Goal: Transaction & Acquisition: Purchase product/service

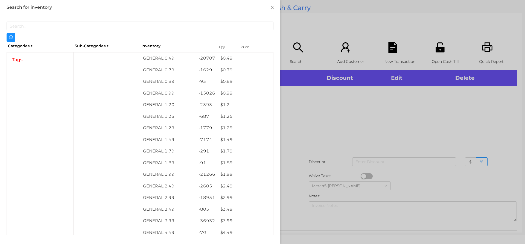
scroll to position [10, 0]
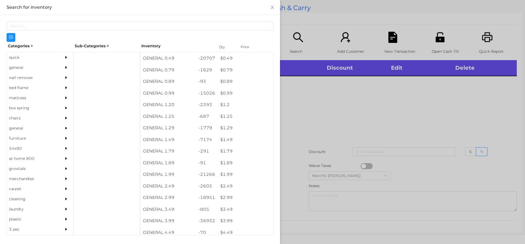
click at [57, 64] on div "general" at bounding box center [40, 68] width 66 height 10
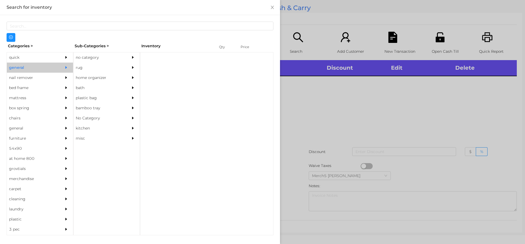
click at [99, 56] on div "no category" at bounding box center [99, 58] width 50 height 10
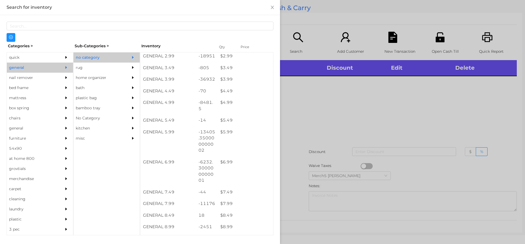
scroll to position [142, 0]
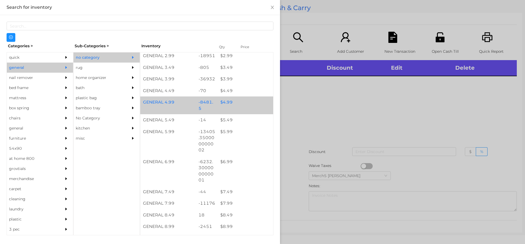
click at [248, 104] on div "$ 4.99" at bounding box center [246, 103] width 56 height 12
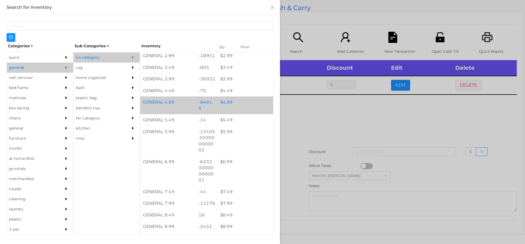
click at [255, 106] on div "$ 4.99" at bounding box center [246, 103] width 56 height 12
click at [261, 109] on div "GENERAL 4.99 -8481.5 $ 4.99" at bounding box center [206, 106] width 133 height 18
click at [266, 105] on div "$ 4.99" at bounding box center [246, 103] width 56 height 12
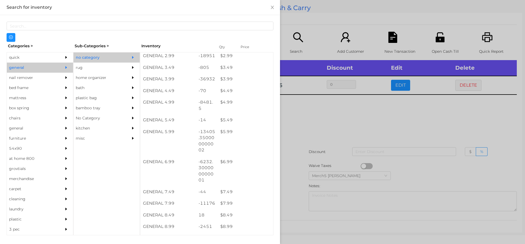
click at [352, 120] on div at bounding box center [262, 122] width 525 height 244
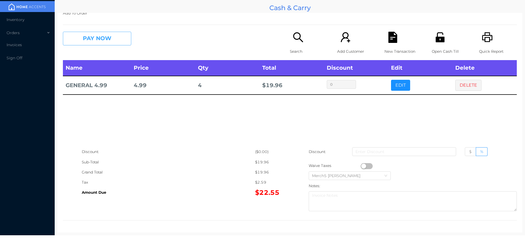
click at [122, 39] on button "PAY NOW" at bounding box center [97, 39] width 68 height 14
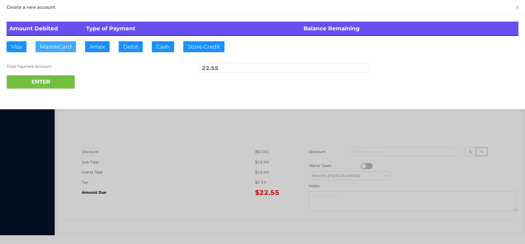
click at [65, 45] on button "MasterCard" at bounding box center [56, 46] width 40 height 11
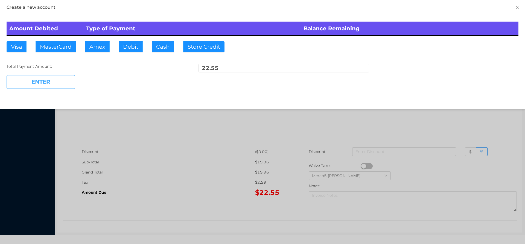
click at [68, 82] on button "ENTER" at bounding box center [41, 82] width 68 height 14
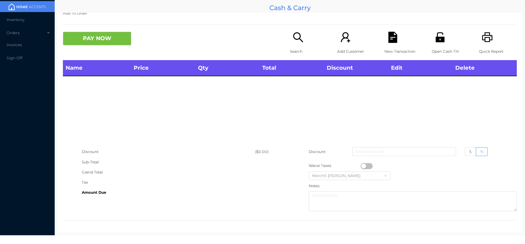
click at [482, 48] on p "Quick Report" at bounding box center [498, 51] width 38 height 10
click at [301, 43] on div "Search" at bounding box center [309, 46] width 38 height 28
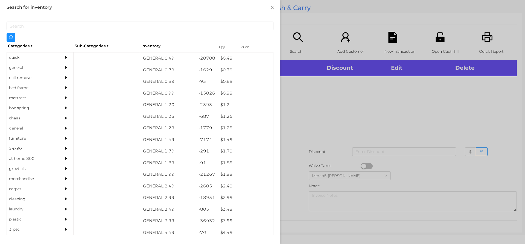
click at [54, 65] on div "general" at bounding box center [40, 68] width 66 height 10
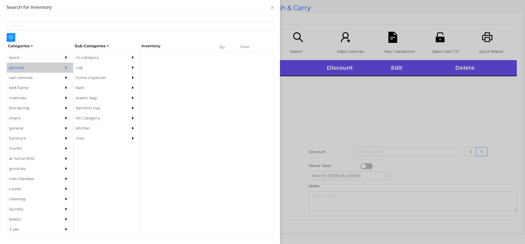
click at [124, 56] on div "no category" at bounding box center [107, 58] width 66 height 10
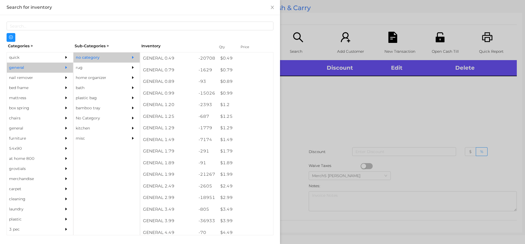
scroll to position [137, 0]
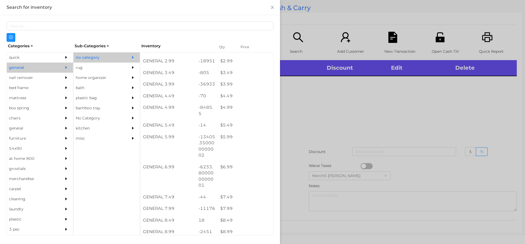
click at [307, 102] on div at bounding box center [262, 122] width 525 height 244
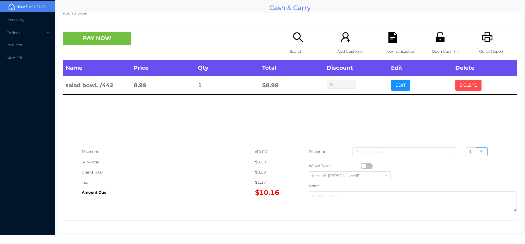
click at [467, 88] on button "DELETE" at bounding box center [468, 85] width 26 height 11
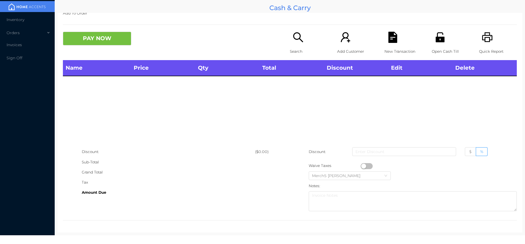
click at [297, 39] on icon "icon: search" at bounding box center [298, 37] width 11 height 11
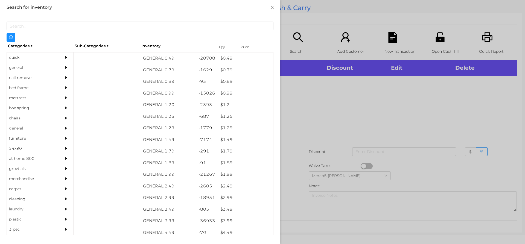
click at [57, 63] on div "general" at bounding box center [40, 68] width 66 height 10
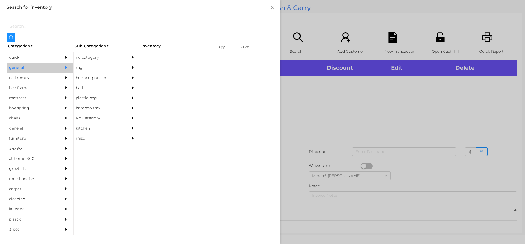
click at [112, 57] on div "no category" at bounding box center [99, 58] width 50 height 10
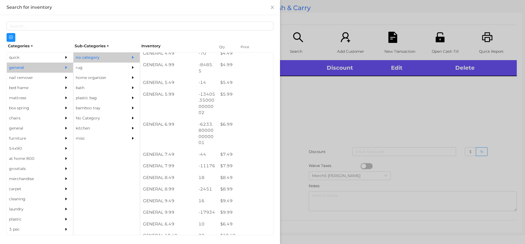
scroll to position [189, 0]
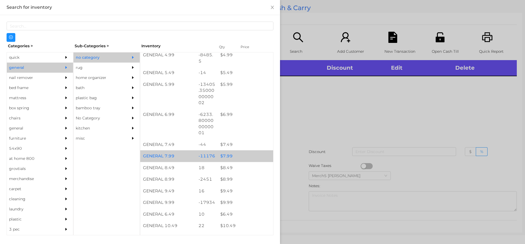
click at [255, 158] on div "$ 7.99" at bounding box center [246, 156] width 56 height 12
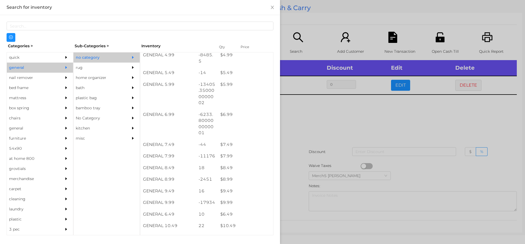
click at [345, 133] on div at bounding box center [262, 122] width 525 height 244
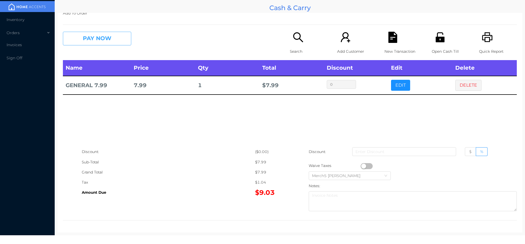
click at [121, 40] on button "PAY NOW" at bounding box center [97, 39] width 68 height 14
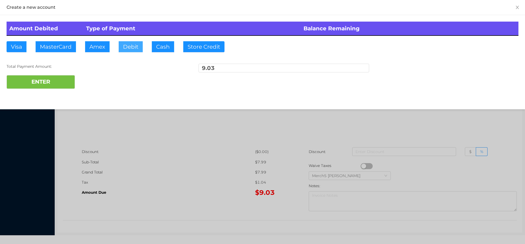
click at [137, 47] on button "Debit" at bounding box center [131, 46] width 24 height 11
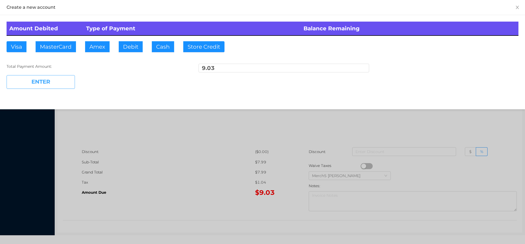
click at [61, 78] on button "ENTER" at bounding box center [41, 82] width 68 height 14
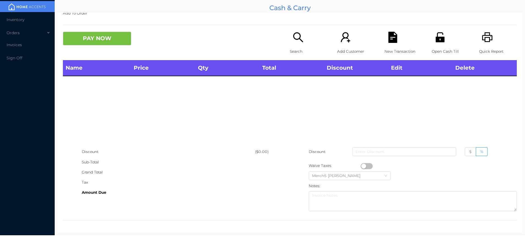
click at [301, 40] on icon "icon: search" at bounding box center [298, 37] width 11 height 11
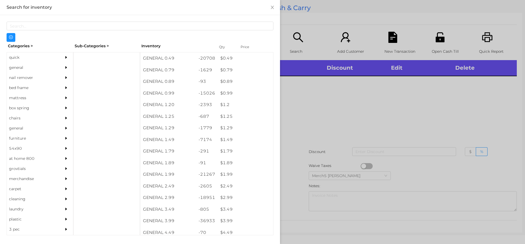
click at [62, 69] on div at bounding box center [67, 68] width 11 height 10
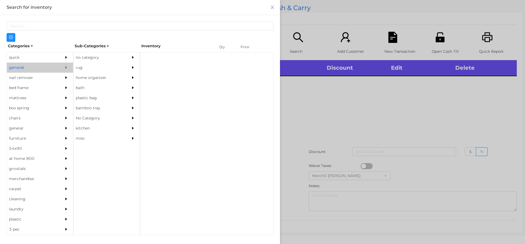
drag, startPoint x: 102, startPoint y: 56, endPoint x: 197, endPoint y: 110, distance: 109.7
click at [102, 56] on div "no category" at bounding box center [99, 58] width 50 height 10
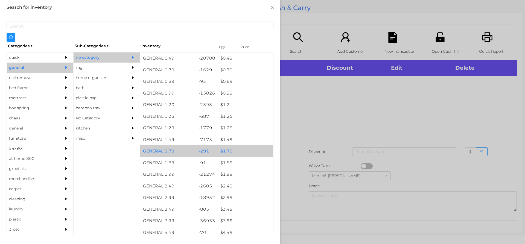
scroll to position [109, 0]
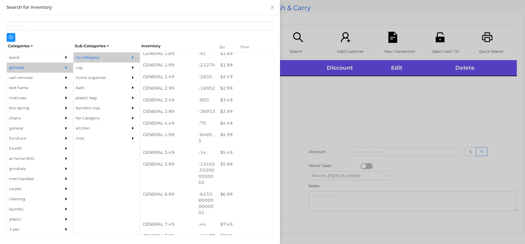
click at [359, 136] on div at bounding box center [262, 122] width 525 height 244
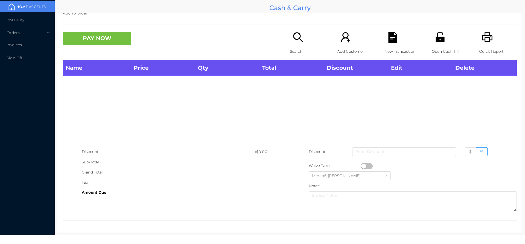
click at [302, 36] on div "Search" at bounding box center [309, 46] width 38 height 28
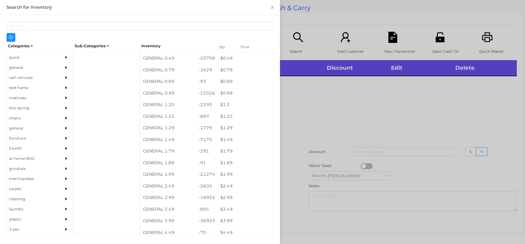
click at [55, 68] on div "general" at bounding box center [40, 68] width 66 height 10
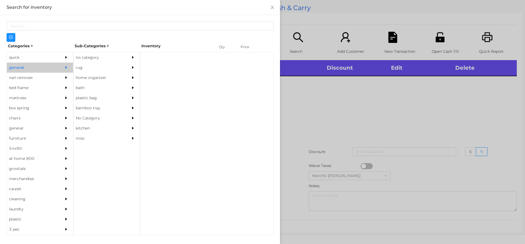
click at [112, 54] on div "no category" at bounding box center [99, 58] width 50 height 10
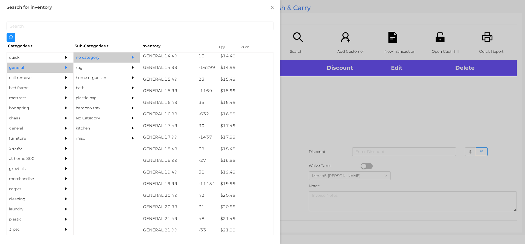
scroll to position [474, 0]
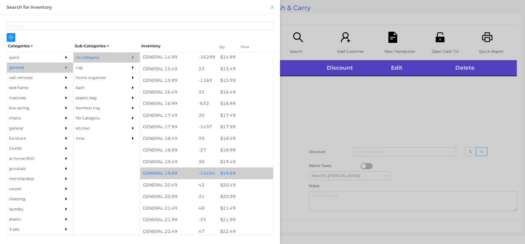
click at [247, 176] on div "$ 19.99" at bounding box center [246, 174] width 56 height 12
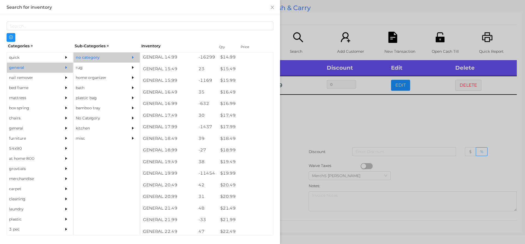
click at [342, 133] on div at bounding box center [262, 122] width 525 height 244
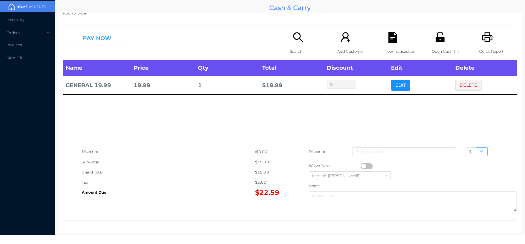
click at [126, 36] on button "PAY NOW" at bounding box center [97, 39] width 68 height 14
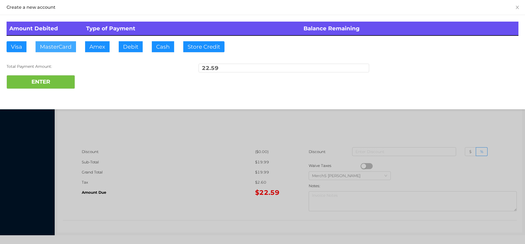
click at [63, 47] on button "MasterCard" at bounding box center [56, 46] width 40 height 11
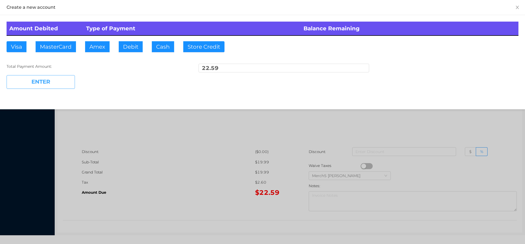
click at [66, 86] on button "ENTER" at bounding box center [41, 82] width 68 height 14
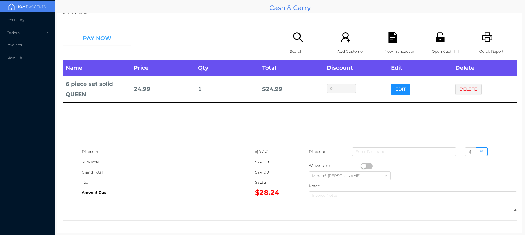
click at [108, 42] on button "PAY NOW" at bounding box center [97, 39] width 68 height 14
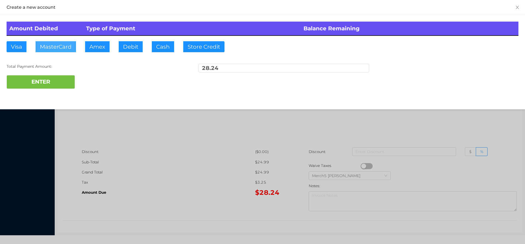
click at [63, 48] on button "MasterCard" at bounding box center [56, 46] width 40 height 11
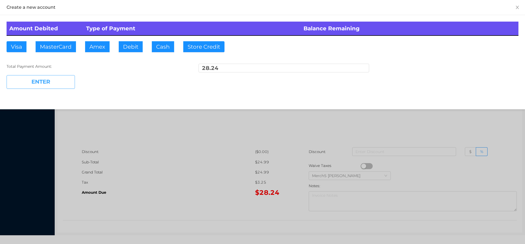
click at [64, 87] on button "ENTER" at bounding box center [41, 82] width 68 height 14
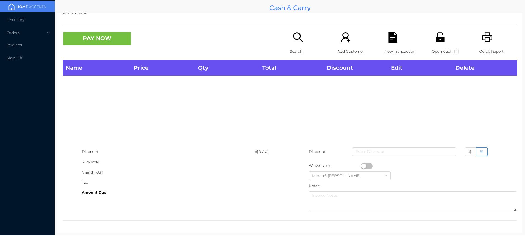
click at [486, 38] on icon "icon: printer" at bounding box center [487, 37] width 11 height 11
click at [290, 40] on div "Search" at bounding box center [309, 46] width 38 height 28
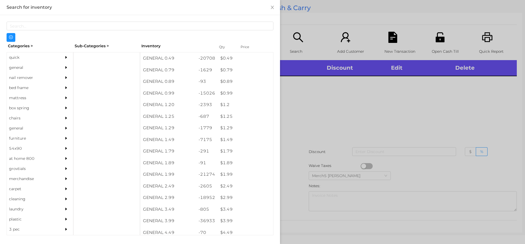
click at [46, 64] on div "general" at bounding box center [32, 68] width 50 height 10
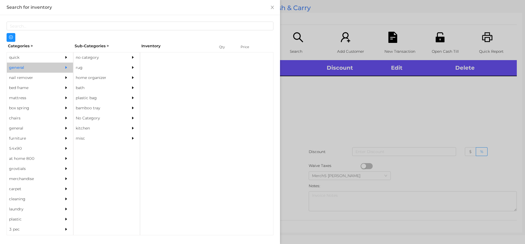
click at [85, 55] on div "no category" at bounding box center [99, 58] width 50 height 10
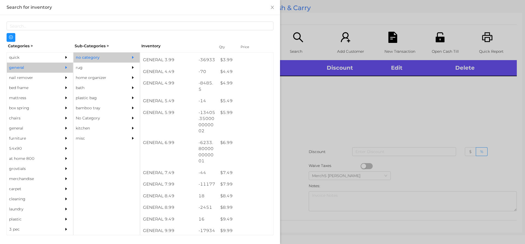
scroll to position [191, 0]
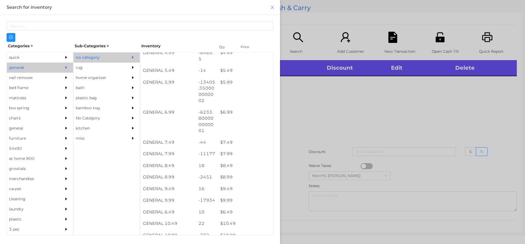
click at [376, 128] on div at bounding box center [262, 122] width 525 height 244
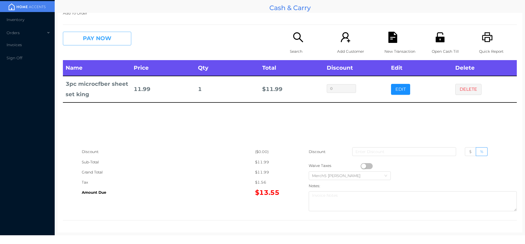
click at [125, 37] on button "PAY NOW" at bounding box center [97, 39] width 68 height 14
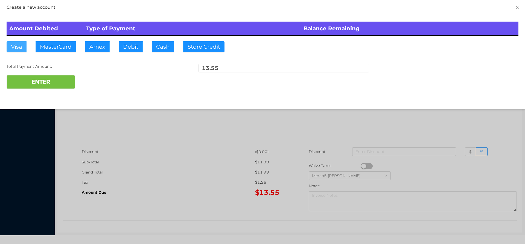
click at [18, 46] on button "Visa" at bounding box center [17, 46] width 20 height 11
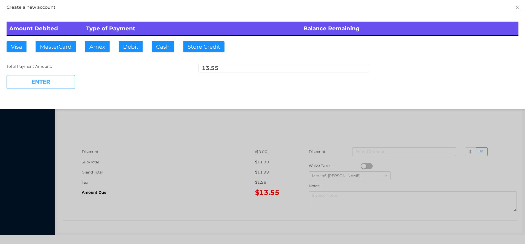
click at [53, 85] on button "ENTER" at bounding box center [41, 82] width 68 height 14
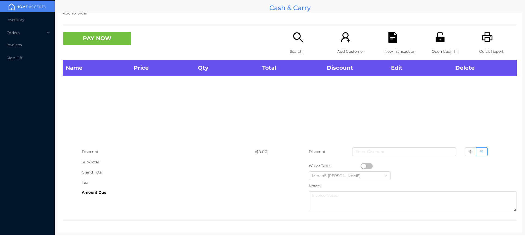
click at [303, 43] on div "Search" at bounding box center [309, 46] width 38 height 28
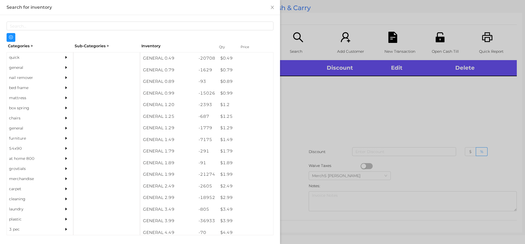
click at [57, 66] on div "general" at bounding box center [40, 68] width 66 height 10
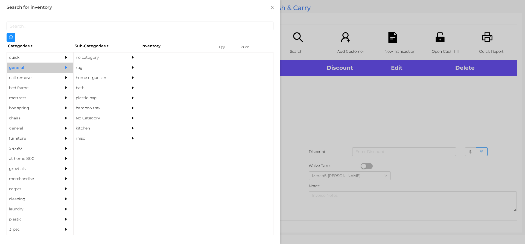
click at [121, 57] on div "no category" at bounding box center [99, 58] width 50 height 10
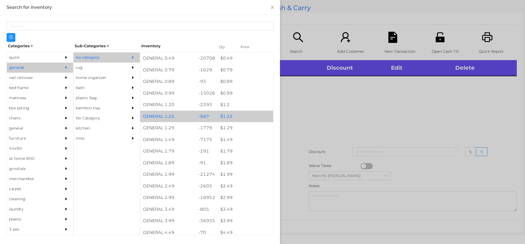
scroll to position [137, 0]
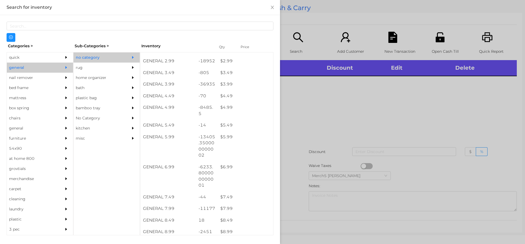
click at [354, 113] on div at bounding box center [262, 122] width 525 height 244
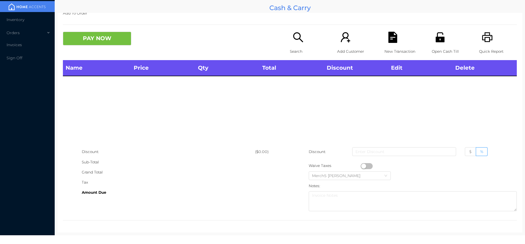
click at [306, 37] on div "Search" at bounding box center [309, 46] width 38 height 28
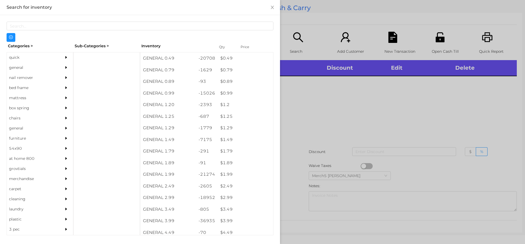
click at [64, 69] on div at bounding box center [67, 68] width 11 height 10
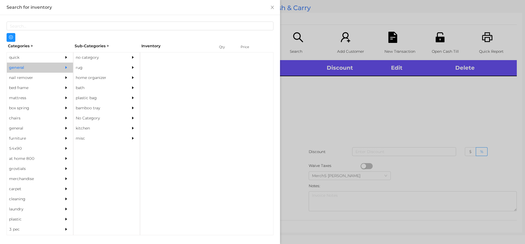
click at [120, 61] on div "no category" at bounding box center [99, 58] width 50 height 10
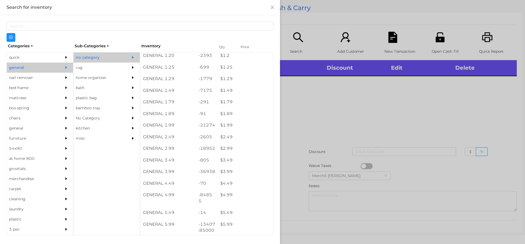
scroll to position [109, 0]
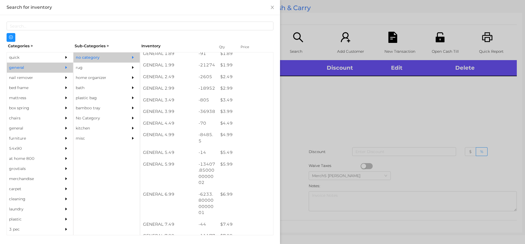
click at [425, 102] on div at bounding box center [262, 122] width 525 height 244
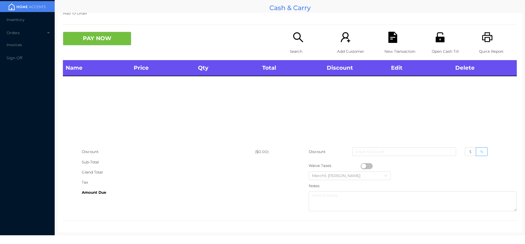
click at [304, 41] on div "Search" at bounding box center [309, 46] width 38 height 28
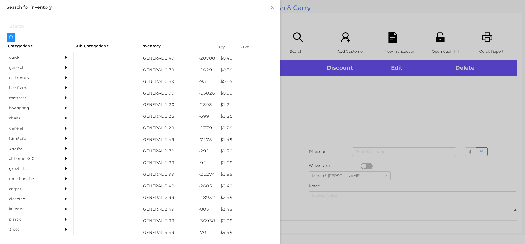
scroll to position [1, 0]
drag, startPoint x: 61, startPoint y: 66, endPoint x: 71, endPoint y: 67, distance: 9.6
click at [62, 66] on div at bounding box center [67, 66] width 11 height 10
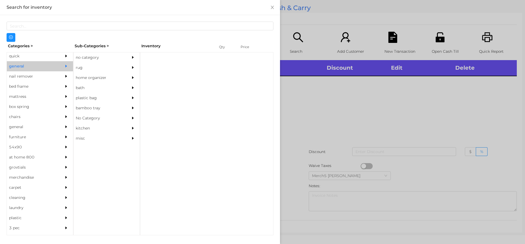
click at [102, 59] on div "no category" at bounding box center [99, 58] width 50 height 10
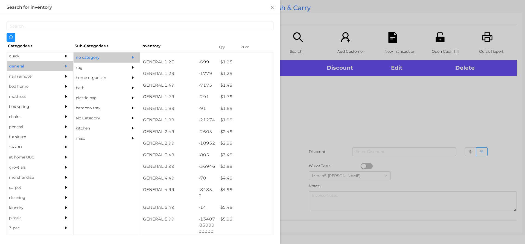
scroll to position [109, 0]
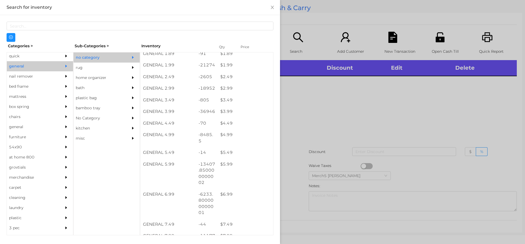
click at [383, 107] on div at bounding box center [262, 122] width 525 height 244
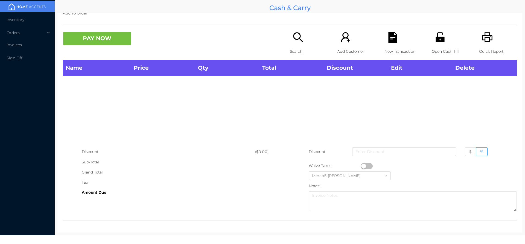
click at [295, 43] on div "Search" at bounding box center [309, 46] width 38 height 28
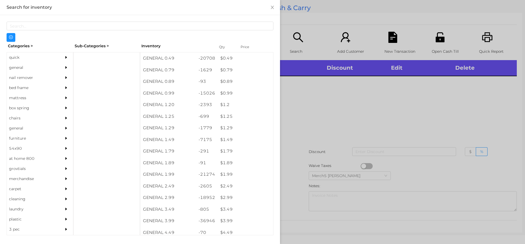
click at [55, 68] on div "general" at bounding box center [40, 68] width 66 height 10
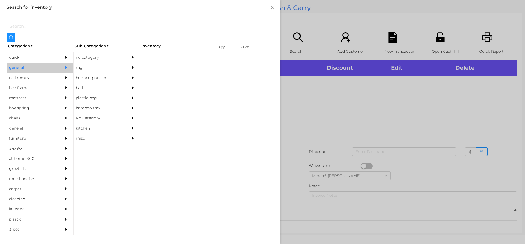
click at [101, 59] on div "no category" at bounding box center [99, 58] width 50 height 10
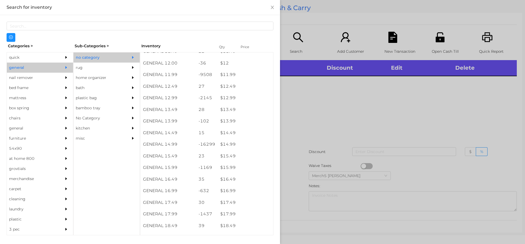
scroll to position [385, 0]
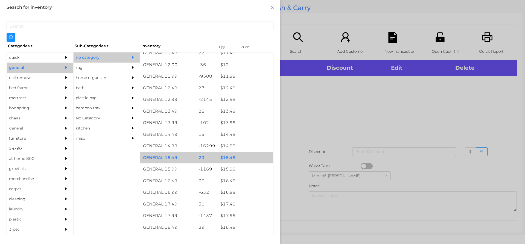
click at [245, 153] on div "$ 15.49" at bounding box center [246, 158] width 56 height 12
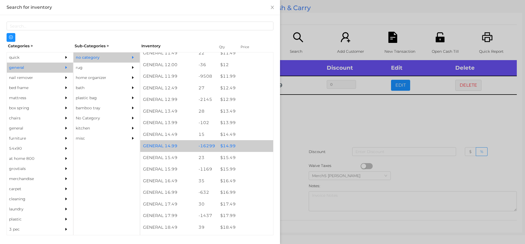
click at [254, 144] on div "$ 14.99" at bounding box center [246, 146] width 56 height 12
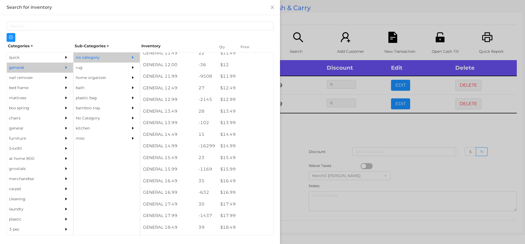
click at [345, 128] on div at bounding box center [262, 122] width 525 height 244
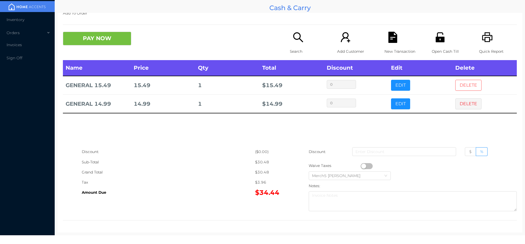
click at [468, 86] on button "DELETE" at bounding box center [468, 85] width 26 height 11
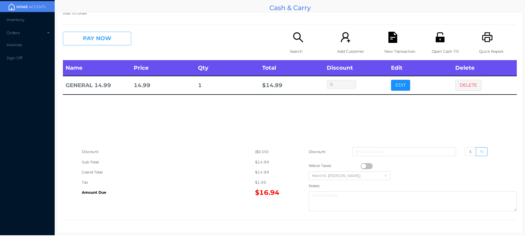
click at [122, 39] on button "PAY NOW" at bounding box center [97, 39] width 68 height 14
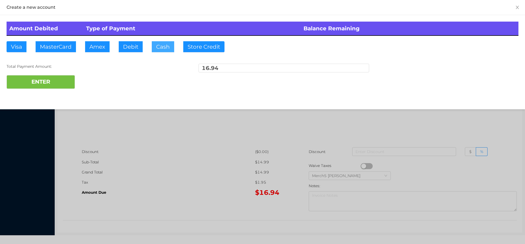
click at [167, 44] on button "Cash" at bounding box center [163, 46] width 22 height 11
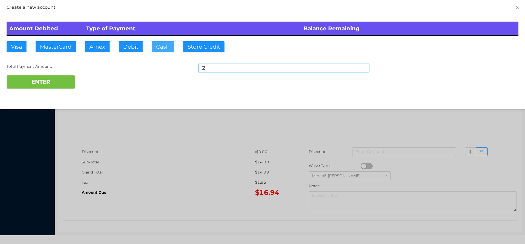
type input "20"
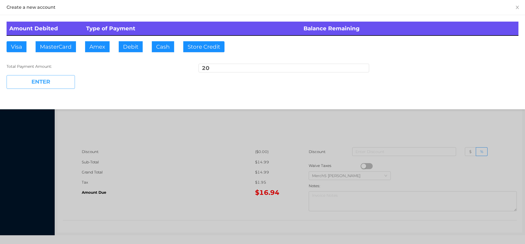
click at [66, 84] on button "ENTER" at bounding box center [41, 82] width 68 height 14
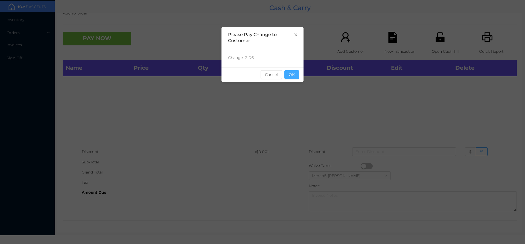
click at [295, 73] on button "OK" at bounding box center [291, 74] width 15 height 9
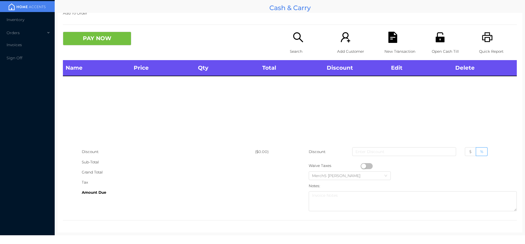
click at [487, 33] on icon "icon: printer" at bounding box center [487, 37] width 11 height 11
click at [293, 39] on icon "icon: search" at bounding box center [298, 37] width 11 height 11
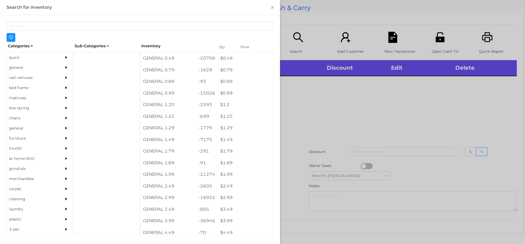
click at [62, 67] on div at bounding box center [67, 68] width 11 height 10
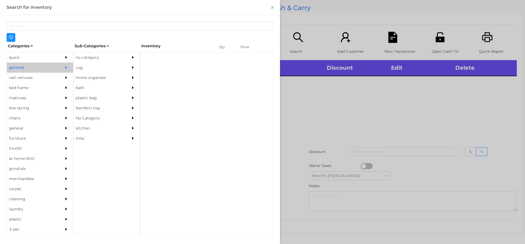
click at [111, 60] on div "no category" at bounding box center [99, 58] width 50 height 10
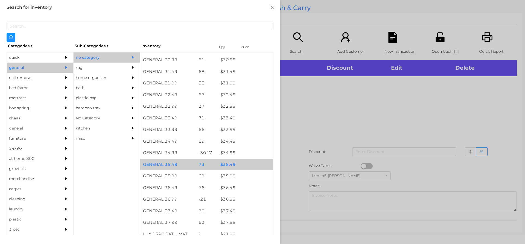
scroll to position [860, 0]
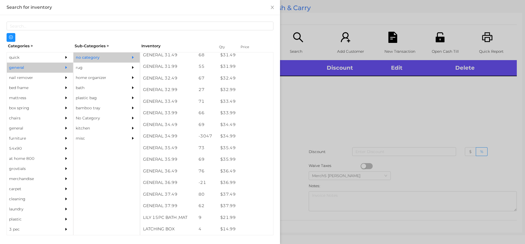
click at [466, 126] on div at bounding box center [262, 122] width 525 height 244
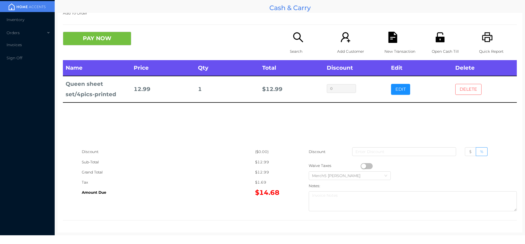
click at [466, 84] on button "DELETE" at bounding box center [468, 89] width 26 height 11
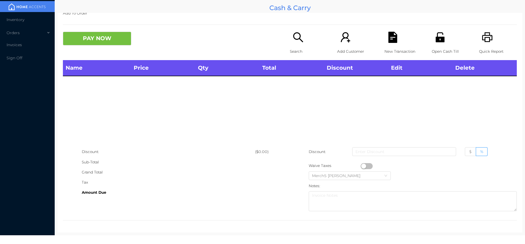
click at [302, 45] on div "Search" at bounding box center [309, 46] width 38 height 28
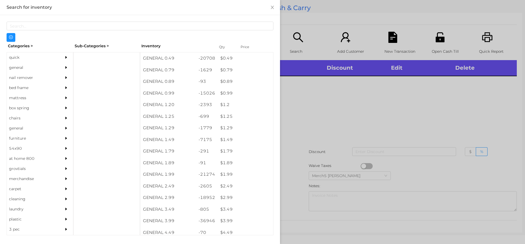
click at [68, 68] on div at bounding box center [67, 68] width 11 height 10
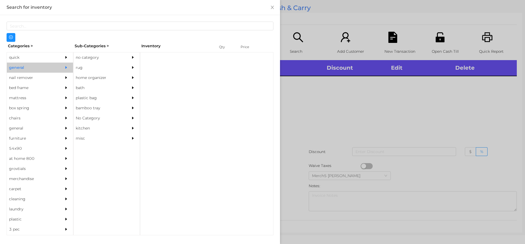
click at [123, 62] on div "no category" at bounding box center [99, 58] width 50 height 10
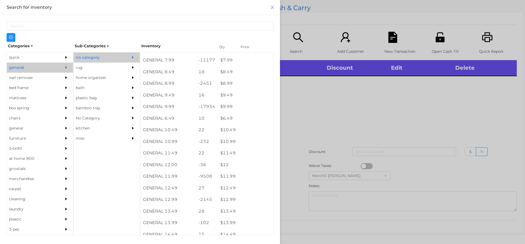
scroll to position [383, 0]
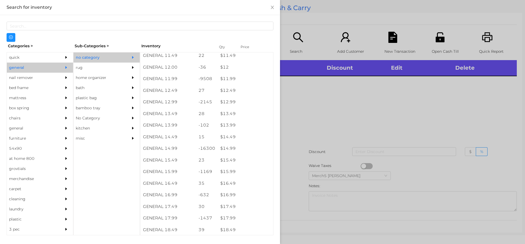
click at [349, 116] on div at bounding box center [262, 122] width 525 height 244
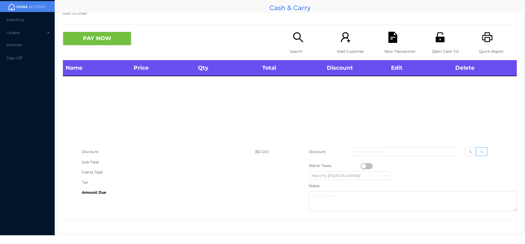
click at [300, 37] on icon "icon: search" at bounding box center [298, 37] width 11 height 11
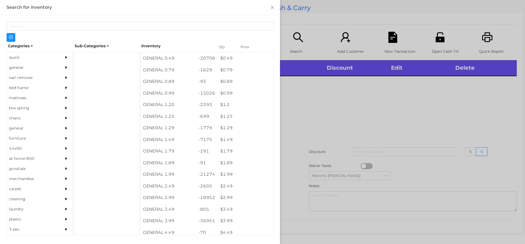
click at [56, 66] on div "general" at bounding box center [40, 68] width 66 height 10
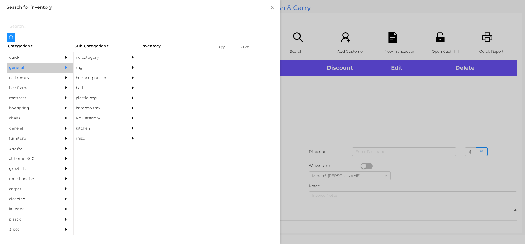
click at [115, 54] on div "no category" at bounding box center [99, 58] width 50 height 10
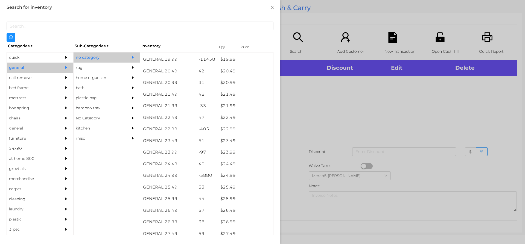
scroll to position [593, 0]
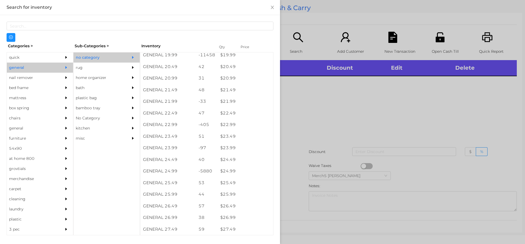
click at [242, 171] on div "$ 24.99" at bounding box center [246, 171] width 56 height 12
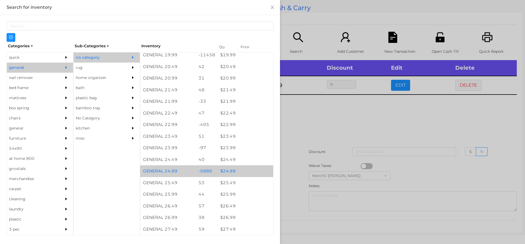
click at [250, 171] on div "$ 24.99" at bounding box center [246, 171] width 56 height 12
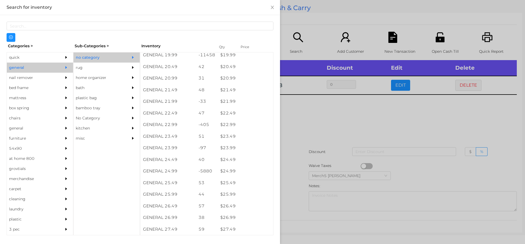
click at [356, 133] on div at bounding box center [262, 122] width 525 height 244
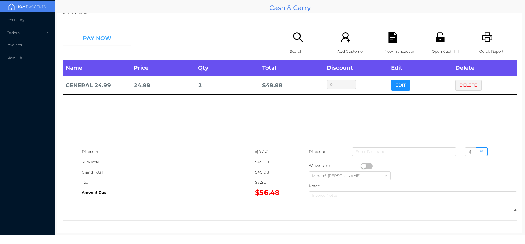
click at [127, 37] on button "PAY NOW" at bounding box center [97, 39] width 68 height 14
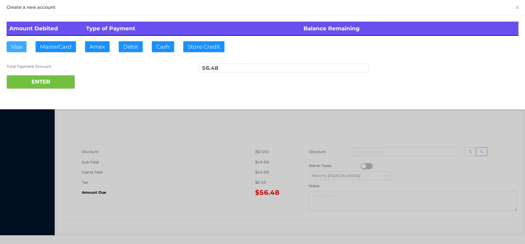
click at [13, 46] on button "Visa" at bounding box center [17, 46] width 20 height 11
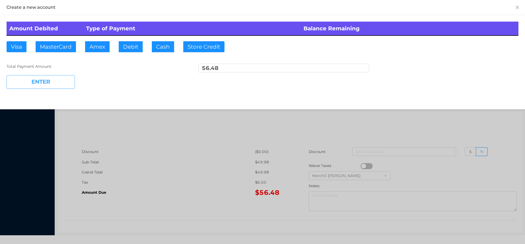
click at [54, 79] on button "ENTER" at bounding box center [41, 82] width 68 height 14
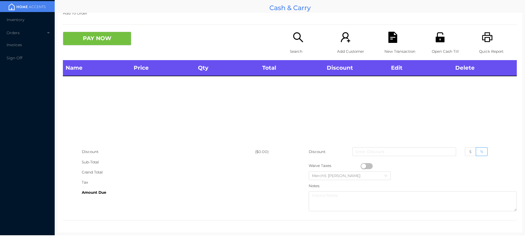
click at [304, 39] on div "Search" at bounding box center [309, 46] width 38 height 28
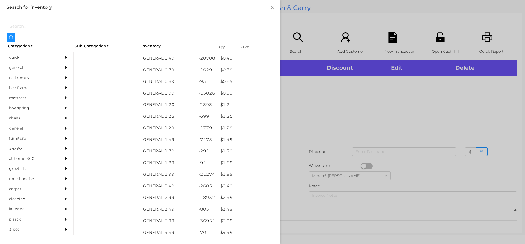
click at [51, 66] on div "general" at bounding box center [32, 68] width 50 height 10
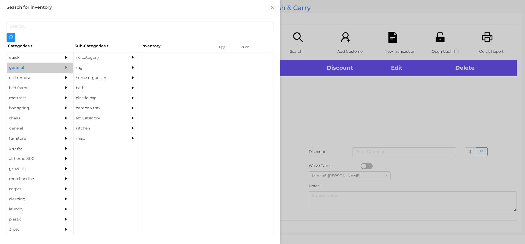
click at [117, 54] on div "no category" at bounding box center [99, 58] width 50 height 10
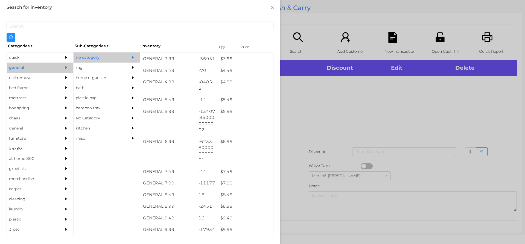
scroll to position [177, 0]
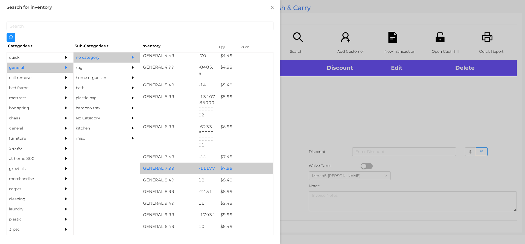
click at [244, 170] on div "$ 7.99" at bounding box center [246, 169] width 56 height 12
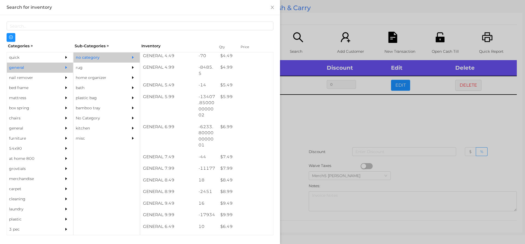
click at [336, 144] on div at bounding box center [262, 122] width 525 height 244
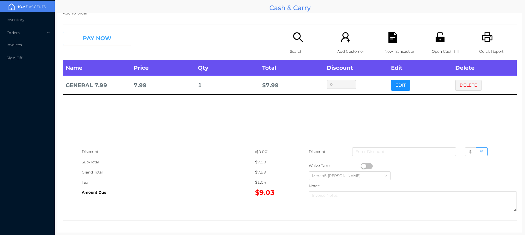
click at [129, 35] on button "PAY NOW" at bounding box center [97, 39] width 68 height 14
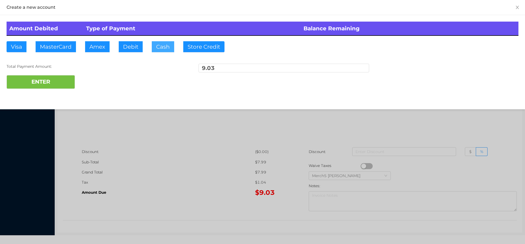
click at [166, 48] on button "Cash" at bounding box center [163, 46] width 22 height 11
type input "10.05"
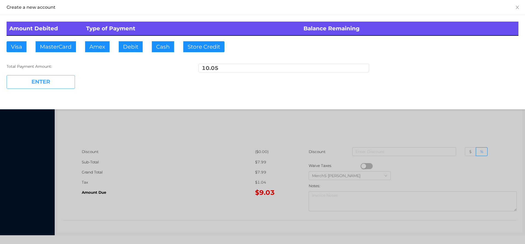
click at [70, 83] on button "ENTER" at bounding box center [41, 82] width 68 height 14
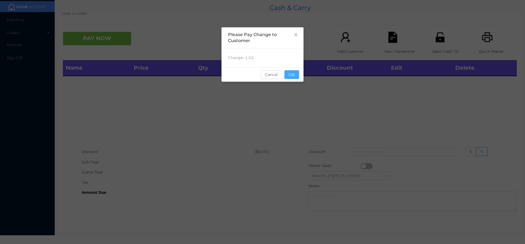
click at [297, 77] on button "OK" at bounding box center [291, 74] width 15 height 9
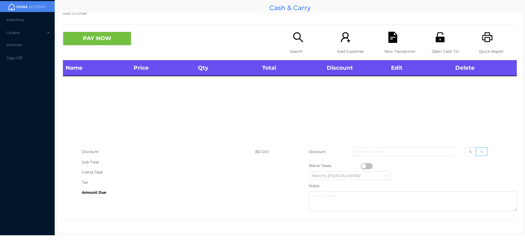
click at [483, 38] on icon "icon: printer" at bounding box center [487, 37] width 11 height 11
click at [301, 41] on icon "icon: search" at bounding box center [298, 37] width 11 height 11
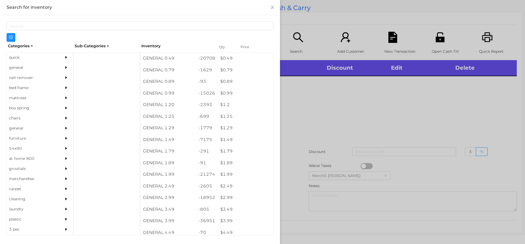
click at [62, 69] on div at bounding box center [67, 68] width 11 height 10
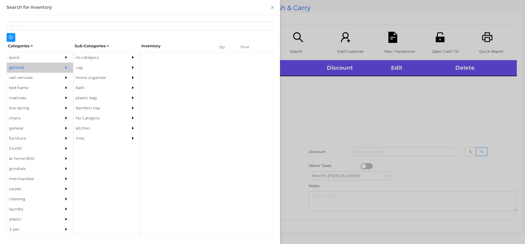
click at [110, 60] on div "no category" at bounding box center [99, 58] width 50 height 10
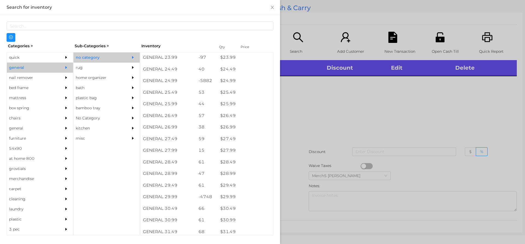
scroll to position [684, 0]
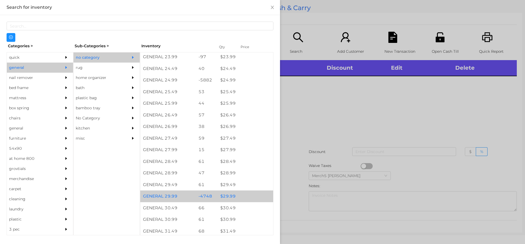
click at [248, 194] on div "$ 29.99" at bounding box center [246, 197] width 56 height 12
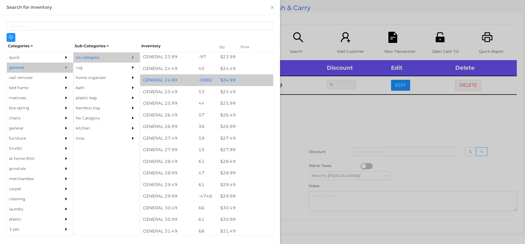
click at [243, 80] on div "$ 24.99" at bounding box center [246, 80] width 56 height 12
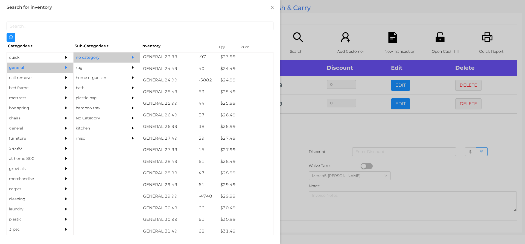
click at [286, 124] on div at bounding box center [262, 122] width 525 height 244
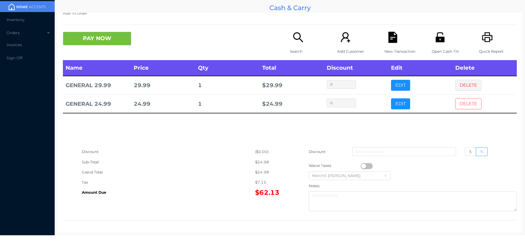
click at [463, 106] on button "DELETE" at bounding box center [468, 103] width 26 height 11
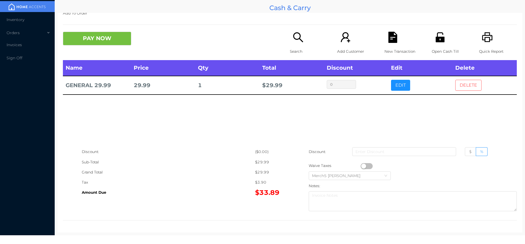
click at [472, 88] on button "DELETE" at bounding box center [468, 85] width 26 height 11
click at [299, 32] on icon "icon: search" at bounding box center [298, 37] width 11 height 11
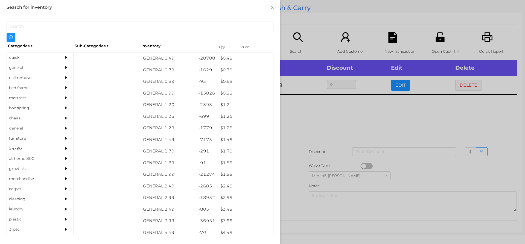
click at [64, 66] on icon "icon: caret-right" at bounding box center [66, 68] width 4 height 4
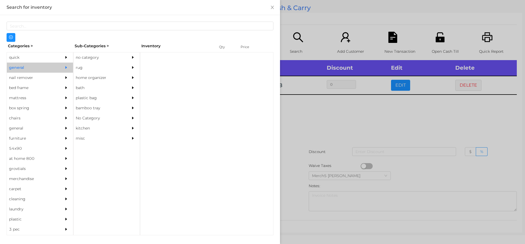
click at [110, 60] on div "no category" at bounding box center [99, 58] width 50 height 10
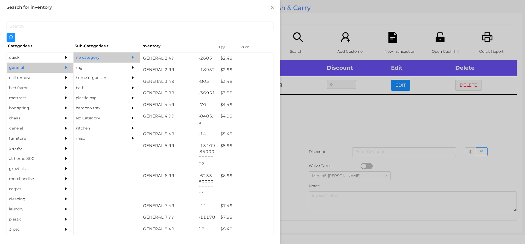
scroll to position [131, 0]
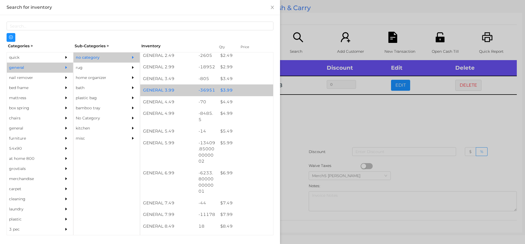
click at [235, 94] on div "$ 3.99" at bounding box center [246, 91] width 56 height 12
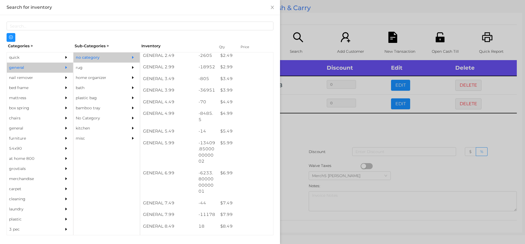
click at [324, 133] on div at bounding box center [262, 122] width 525 height 244
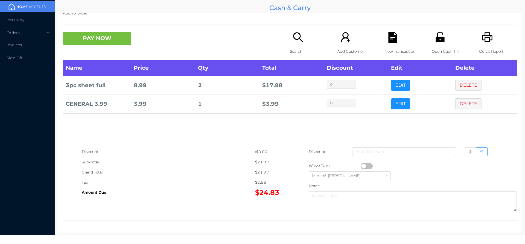
click at [295, 37] on icon "icon: search" at bounding box center [298, 37] width 11 height 11
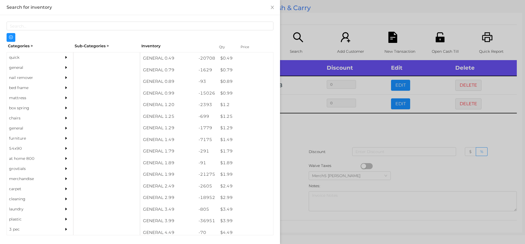
click at [62, 66] on div at bounding box center [67, 68] width 11 height 10
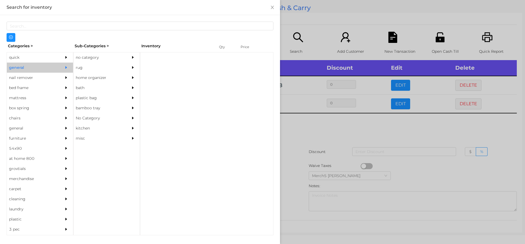
click at [115, 57] on div "no category" at bounding box center [99, 58] width 50 height 10
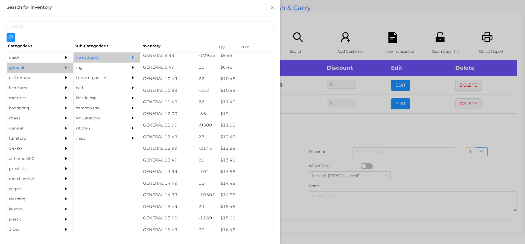
scroll to position [336, 0]
click at [246, 194] on div "$ 14.99" at bounding box center [246, 195] width 56 height 12
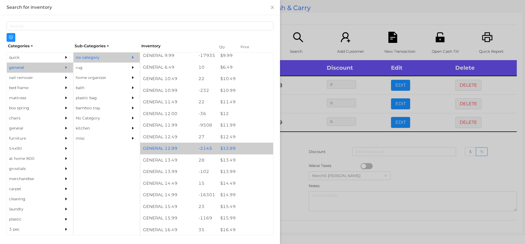
click at [241, 150] on div "$ 12.99" at bounding box center [246, 149] width 56 height 12
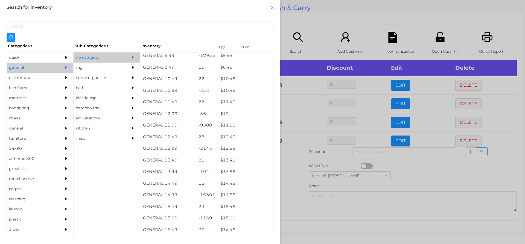
click at [292, 168] on div at bounding box center [262, 122] width 525 height 244
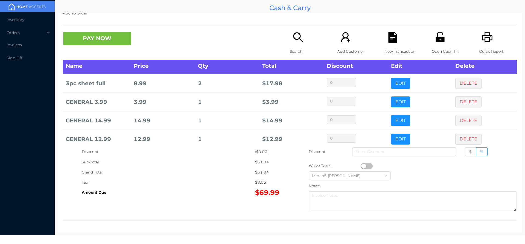
scroll to position [0, 0]
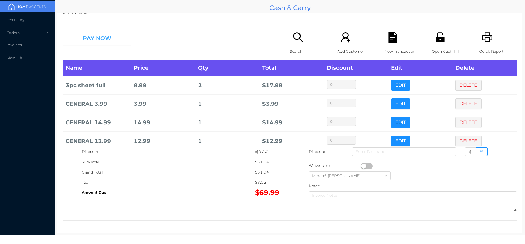
click at [125, 37] on button "PAY NOW" at bounding box center [97, 39] width 68 height 14
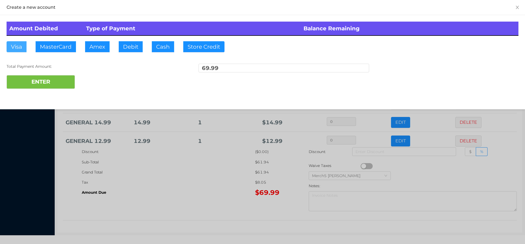
click at [19, 47] on button "Visa" at bounding box center [17, 46] width 20 height 11
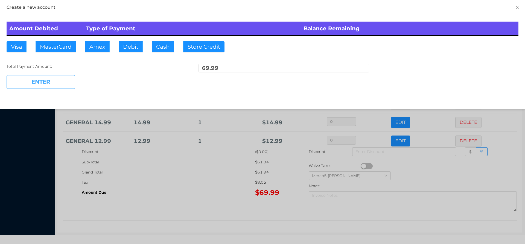
click at [57, 84] on button "ENTER" at bounding box center [41, 82] width 68 height 14
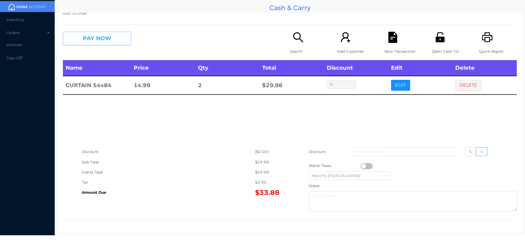
click at [122, 40] on button "PAY NOW" at bounding box center [97, 39] width 68 height 14
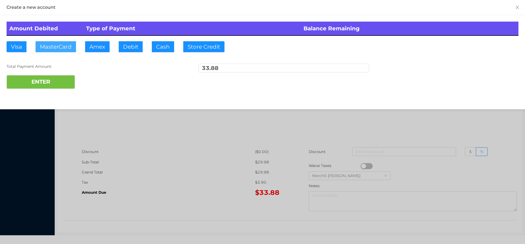
click at [67, 51] on button "MasterCard" at bounding box center [56, 46] width 40 height 11
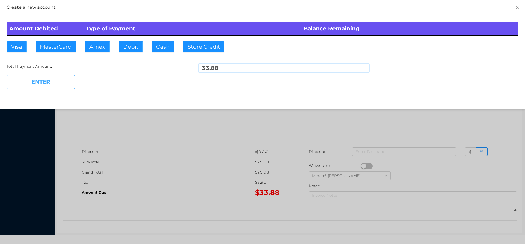
click at [68, 85] on button "ENTER" at bounding box center [41, 82] width 68 height 14
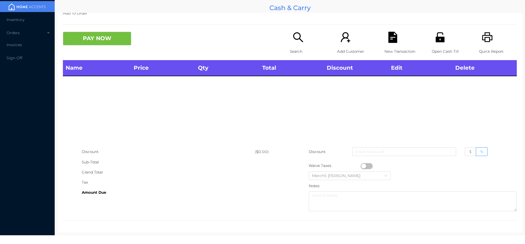
click at [307, 39] on div "Search" at bounding box center [309, 46] width 38 height 28
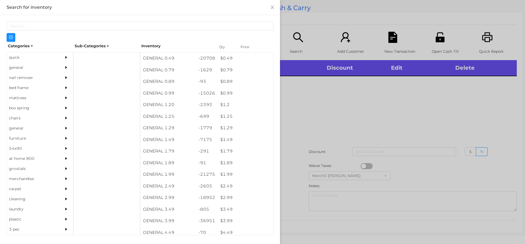
click at [58, 67] on div "general" at bounding box center [40, 68] width 66 height 10
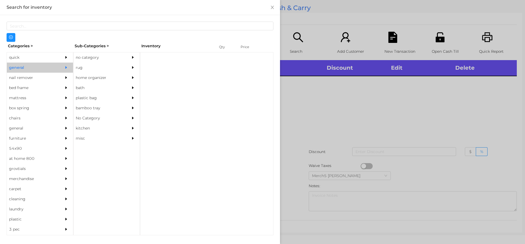
click at [126, 54] on div "no category" at bounding box center [107, 58] width 66 height 10
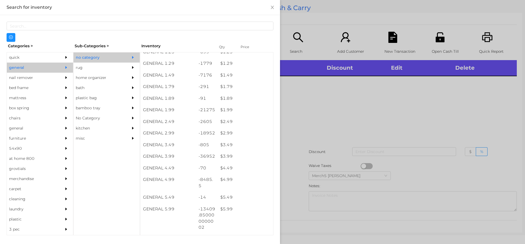
scroll to position [137, 0]
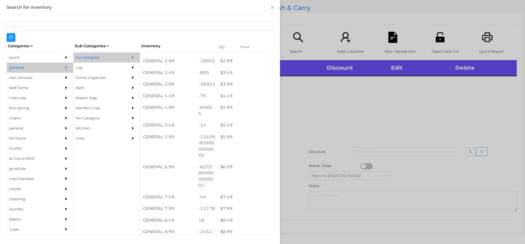
click at [384, 121] on div at bounding box center [262, 122] width 525 height 244
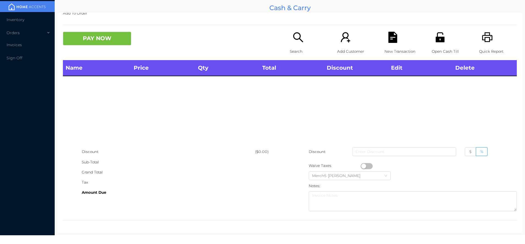
click at [482, 40] on icon "icon: printer" at bounding box center [487, 37] width 11 height 11
click at [303, 47] on p "Search" at bounding box center [309, 51] width 38 height 10
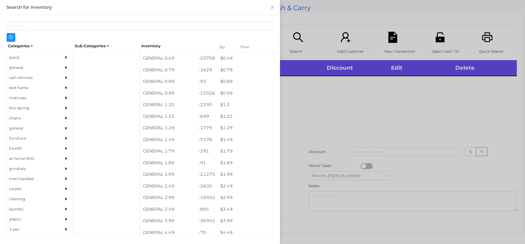
click at [53, 67] on div "general" at bounding box center [32, 68] width 50 height 10
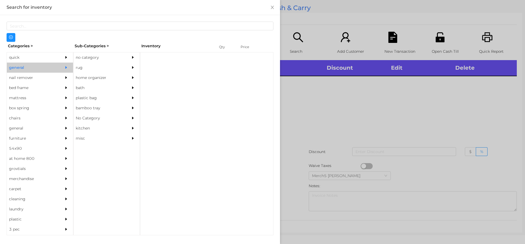
click at [92, 56] on div "no category" at bounding box center [99, 58] width 50 height 10
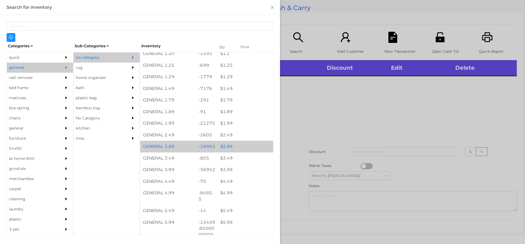
scroll to position [109, 0]
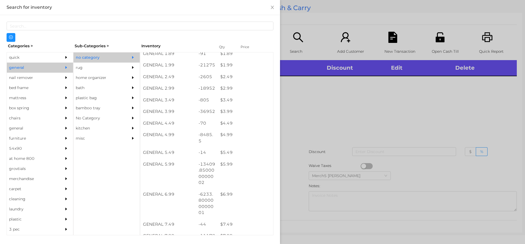
click at [377, 120] on div at bounding box center [262, 122] width 525 height 244
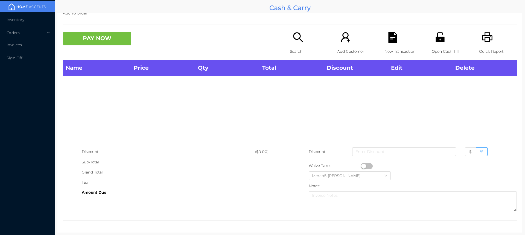
click at [305, 41] on div "Search" at bounding box center [309, 46] width 38 height 28
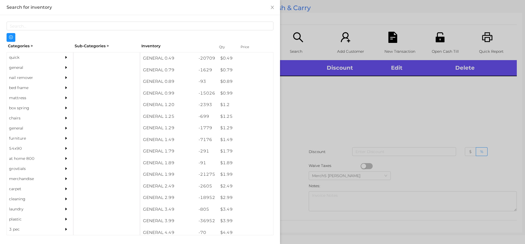
click at [66, 68] on div at bounding box center [67, 68] width 11 height 10
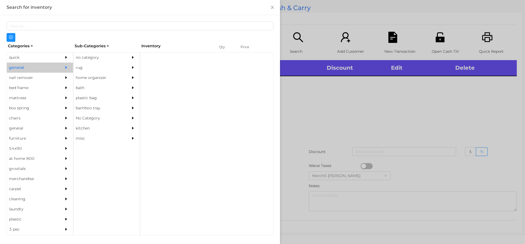
click at [102, 61] on div "no category" at bounding box center [99, 58] width 50 height 10
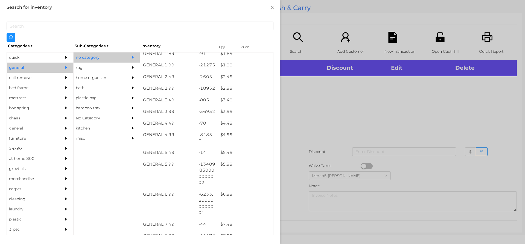
click at [338, 126] on div at bounding box center [262, 122] width 525 height 244
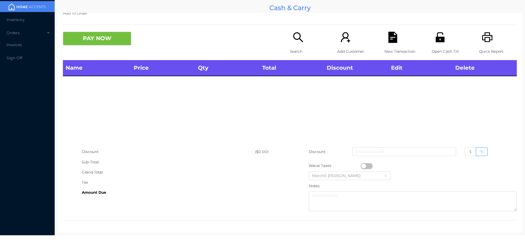
click at [303, 43] on div "Search" at bounding box center [309, 46] width 38 height 28
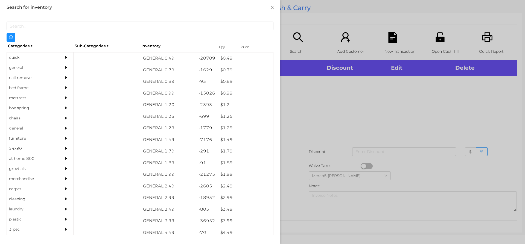
click at [54, 70] on div "general" at bounding box center [40, 68] width 66 height 10
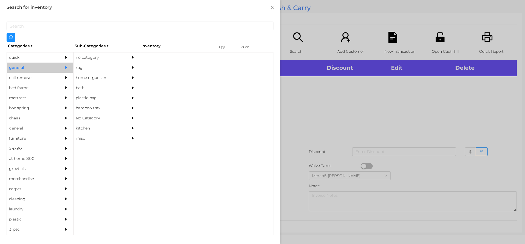
click at [111, 57] on div "no category" at bounding box center [99, 58] width 50 height 10
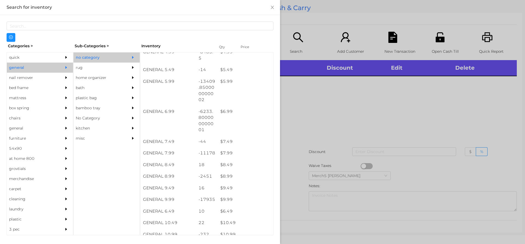
scroll to position [192, 0]
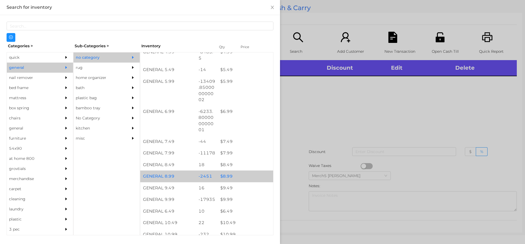
click at [246, 176] on div "$ 8.99" at bounding box center [246, 177] width 56 height 12
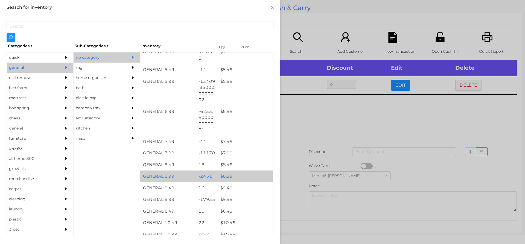
click at [248, 177] on div "$ 8.99" at bounding box center [246, 177] width 56 height 12
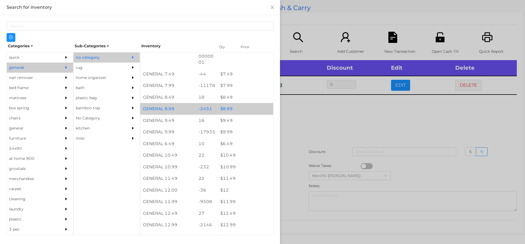
scroll to position [263, 0]
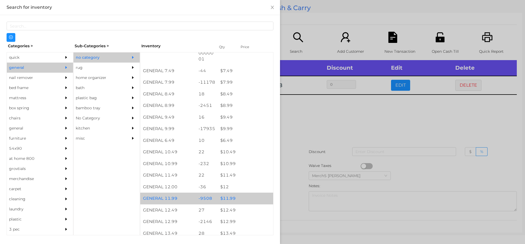
click at [245, 200] on div "$ 11.99" at bounding box center [246, 199] width 56 height 12
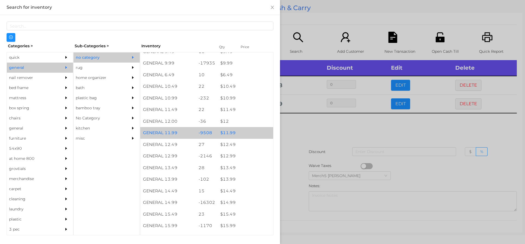
scroll to position [329, 0]
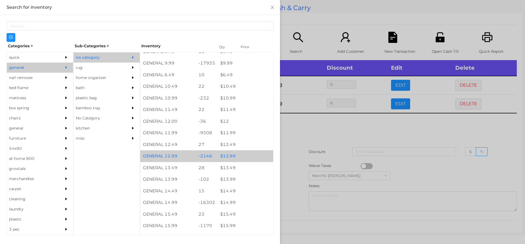
click at [248, 156] on div "$ 12.99" at bounding box center [246, 156] width 56 height 12
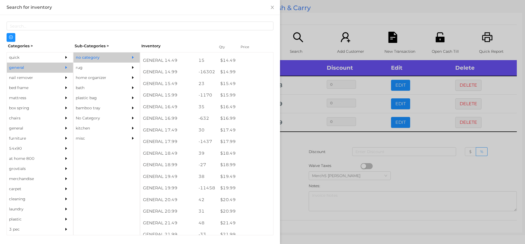
scroll to position [460, 0]
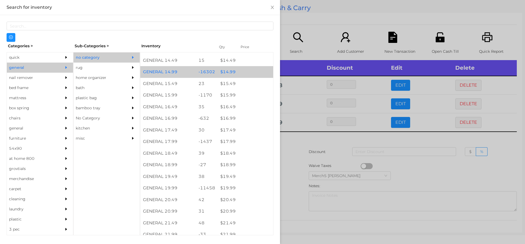
click at [236, 74] on div "$ 14.99" at bounding box center [246, 72] width 56 height 12
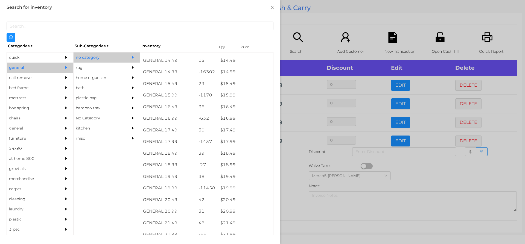
click at [290, 168] on div at bounding box center [262, 122] width 525 height 244
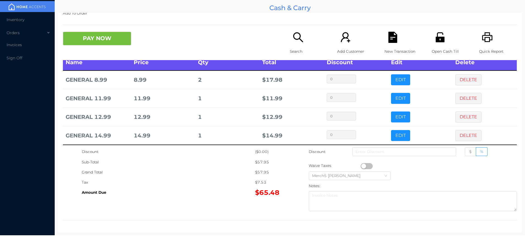
scroll to position [0, 0]
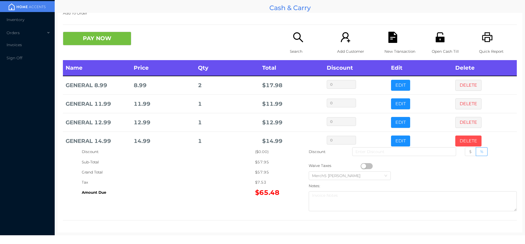
click at [464, 141] on button "DELETE" at bounding box center [468, 141] width 26 height 11
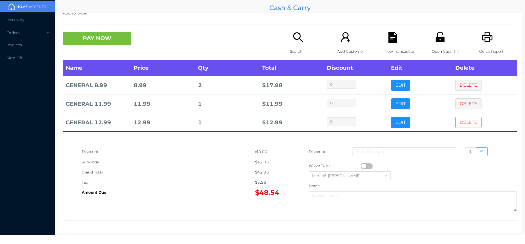
click at [466, 126] on button "DELETE" at bounding box center [468, 122] width 26 height 11
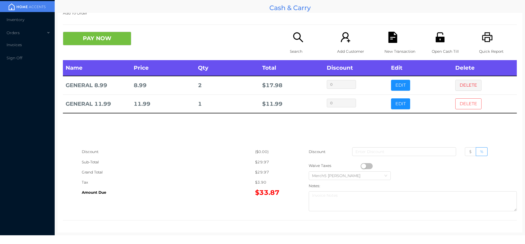
click at [467, 108] on button "DELETE" at bounding box center [468, 103] width 26 height 11
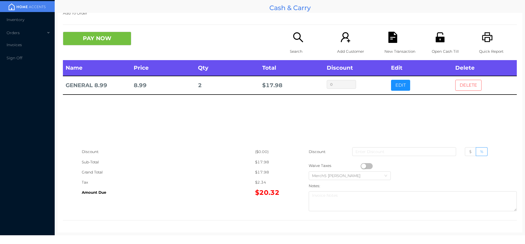
click at [464, 84] on button "DELETE" at bounding box center [468, 85] width 26 height 11
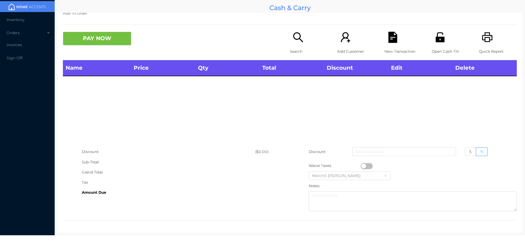
click at [296, 39] on icon "icon: search" at bounding box center [298, 37] width 10 height 10
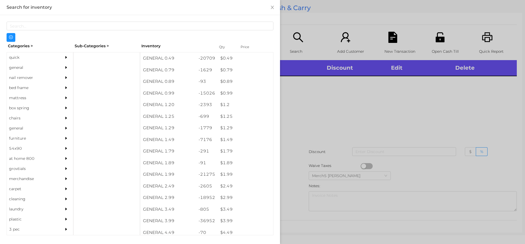
click at [52, 68] on div "general" at bounding box center [32, 68] width 50 height 10
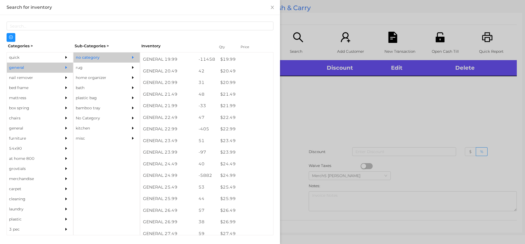
scroll to position [589, 0]
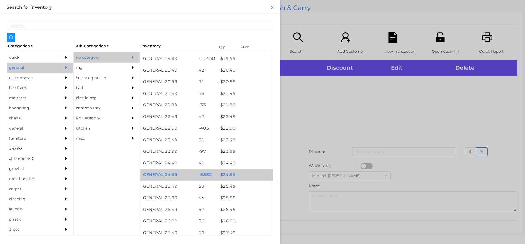
click at [243, 173] on div "$ 24.99" at bounding box center [246, 175] width 56 height 12
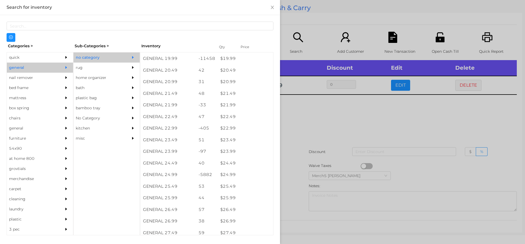
click at [342, 129] on div at bounding box center [262, 122] width 525 height 244
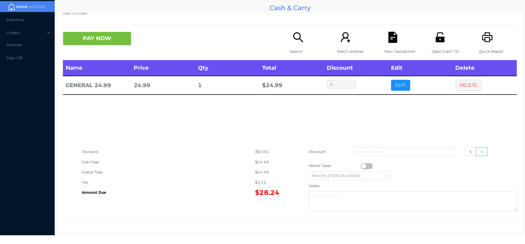
click at [122, 41] on button "PAY NOW" at bounding box center [97, 39] width 68 height 14
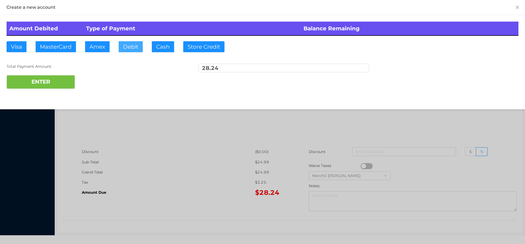
click at [132, 47] on button "Debit" at bounding box center [131, 46] width 24 height 11
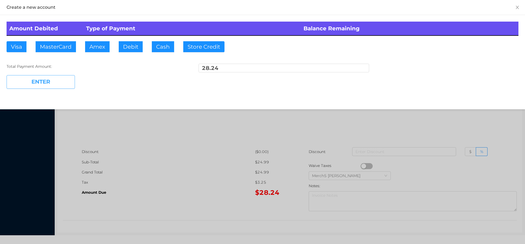
click at [66, 81] on button "ENTER" at bounding box center [41, 82] width 68 height 14
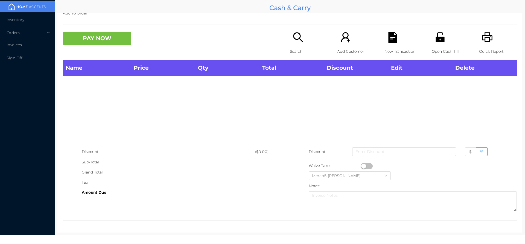
click at [299, 46] on p "Search" at bounding box center [309, 51] width 38 height 10
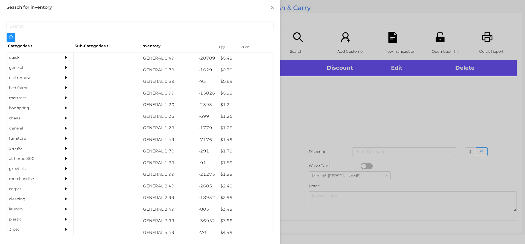
click at [63, 70] on div at bounding box center [67, 68] width 11 height 10
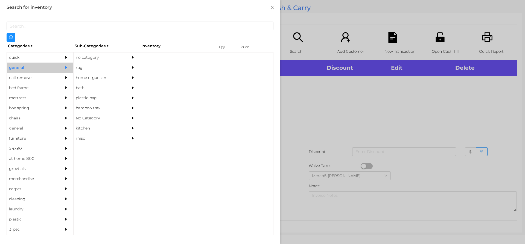
click at [129, 60] on div at bounding box center [134, 58] width 11 height 10
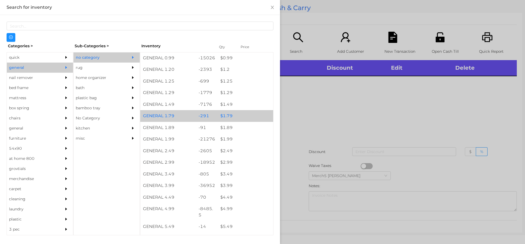
scroll to position [109, 0]
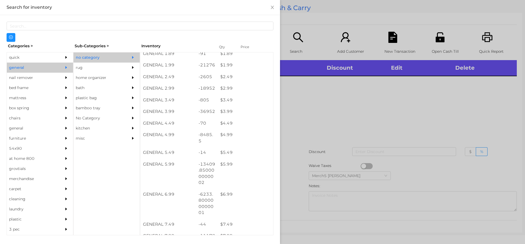
click at [456, 87] on div at bounding box center [262, 122] width 525 height 244
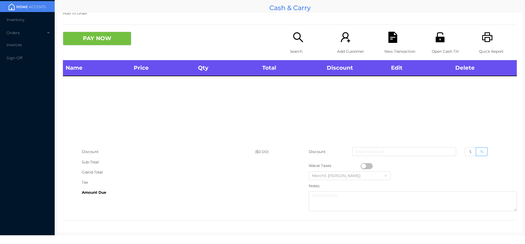
click at [484, 43] on div "Quick Report" at bounding box center [498, 46] width 38 height 28
